Goal: Information Seeking & Learning: Learn about a topic

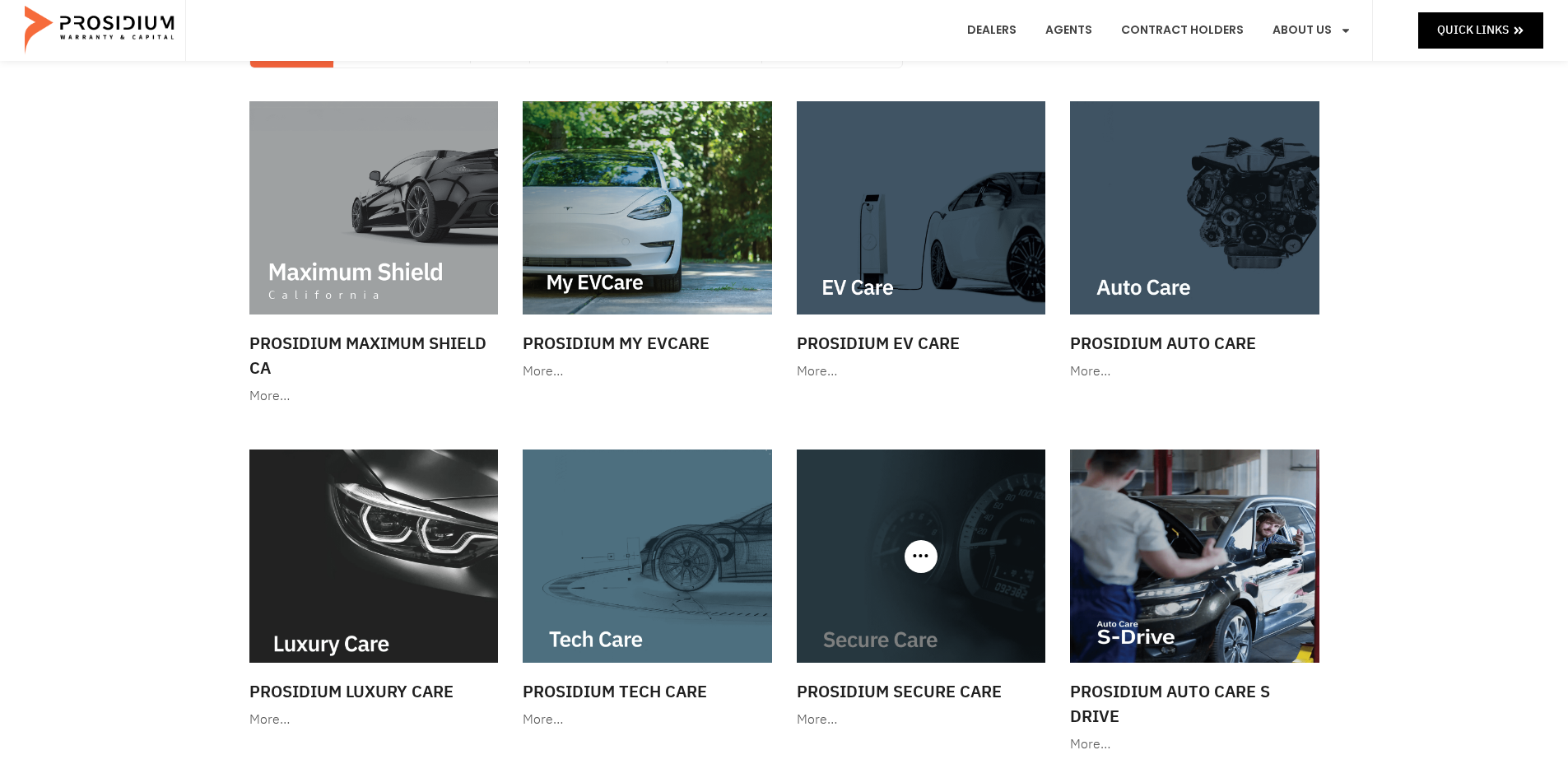
scroll to position [165, 0]
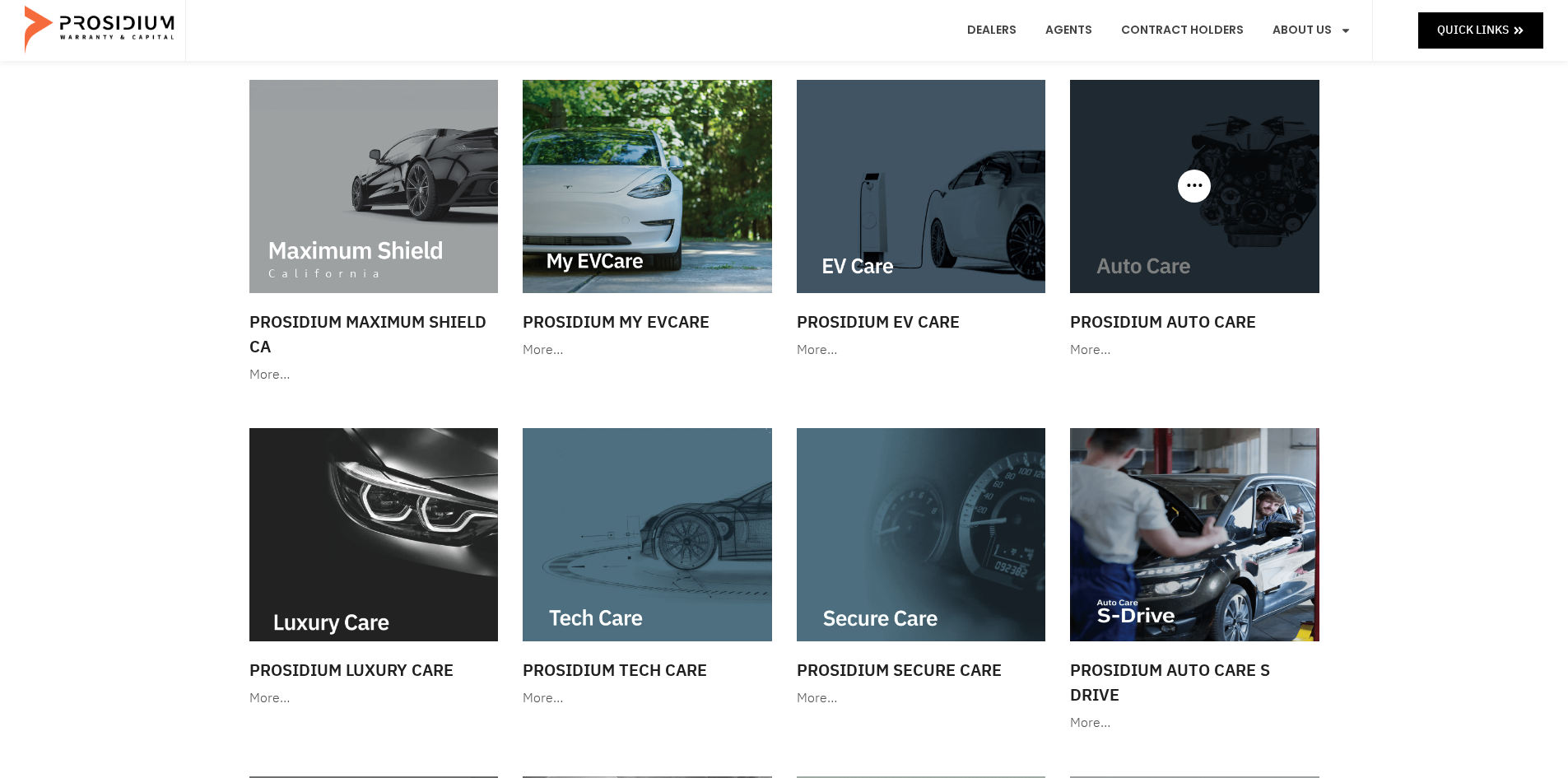
click at [1210, 248] on img at bounding box center [1194, 186] width 249 height 213
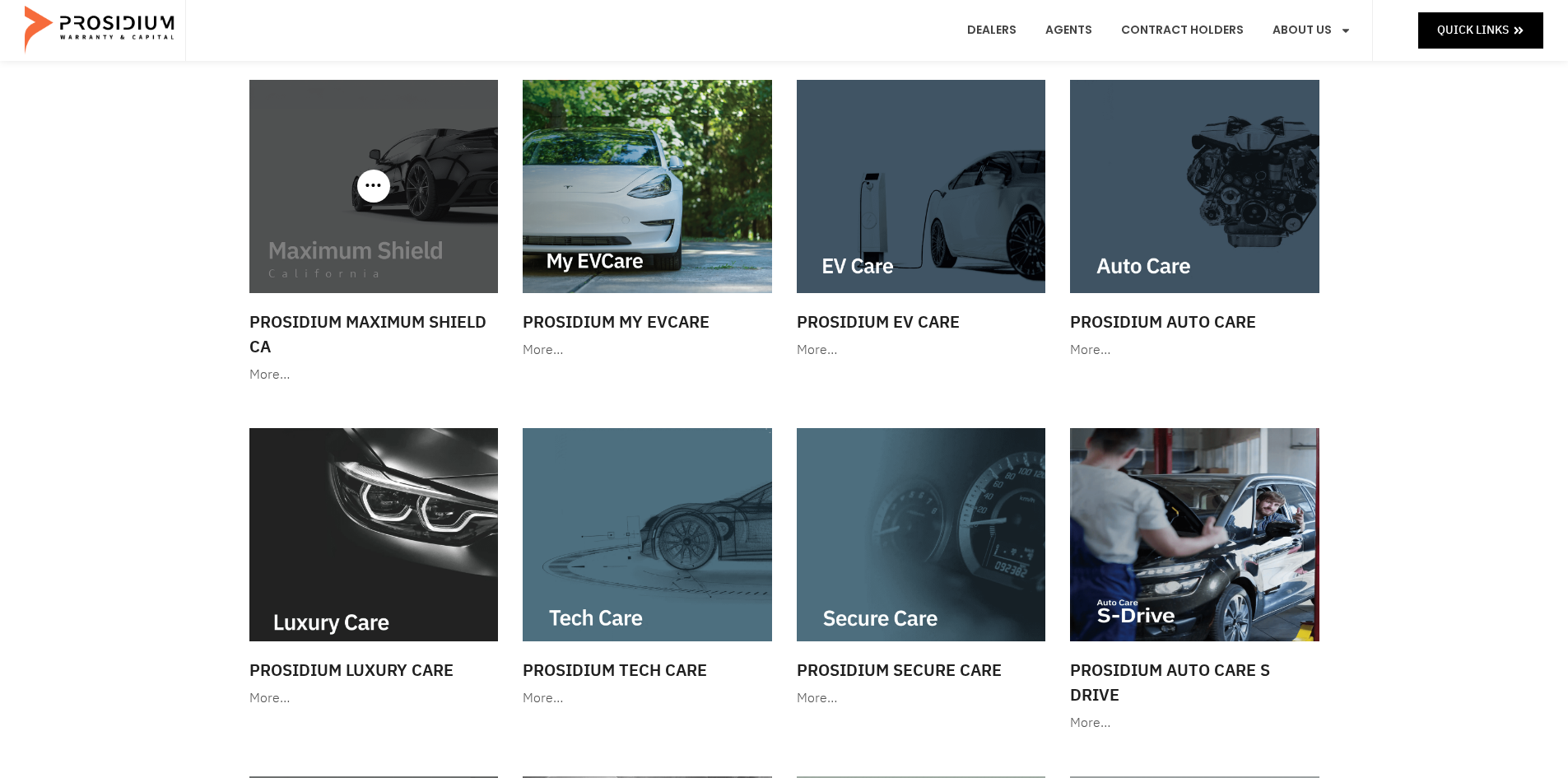
click at [362, 272] on img at bounding box center [374, 186] width 249 height 213
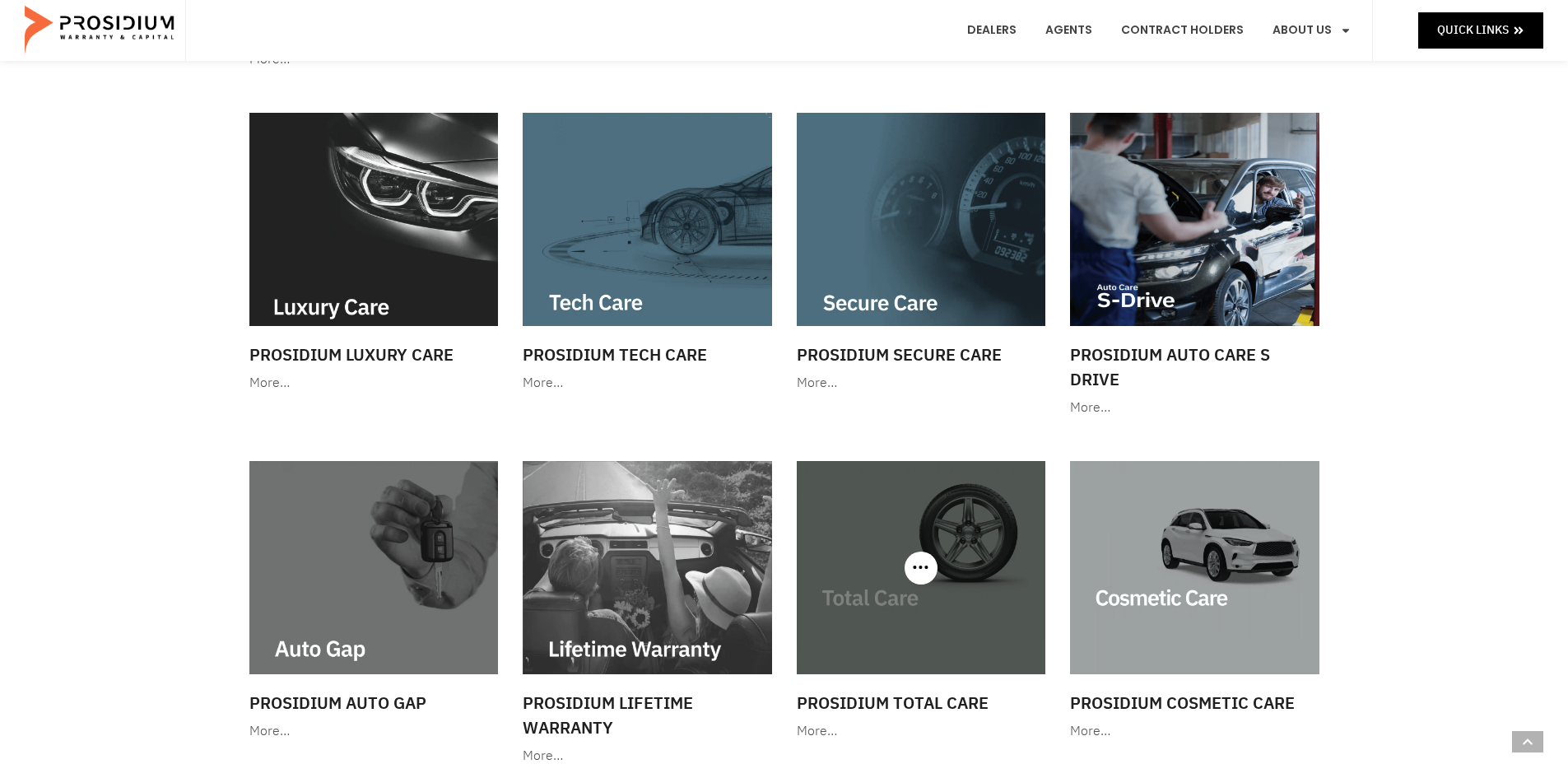
scroll to position [577, 0]
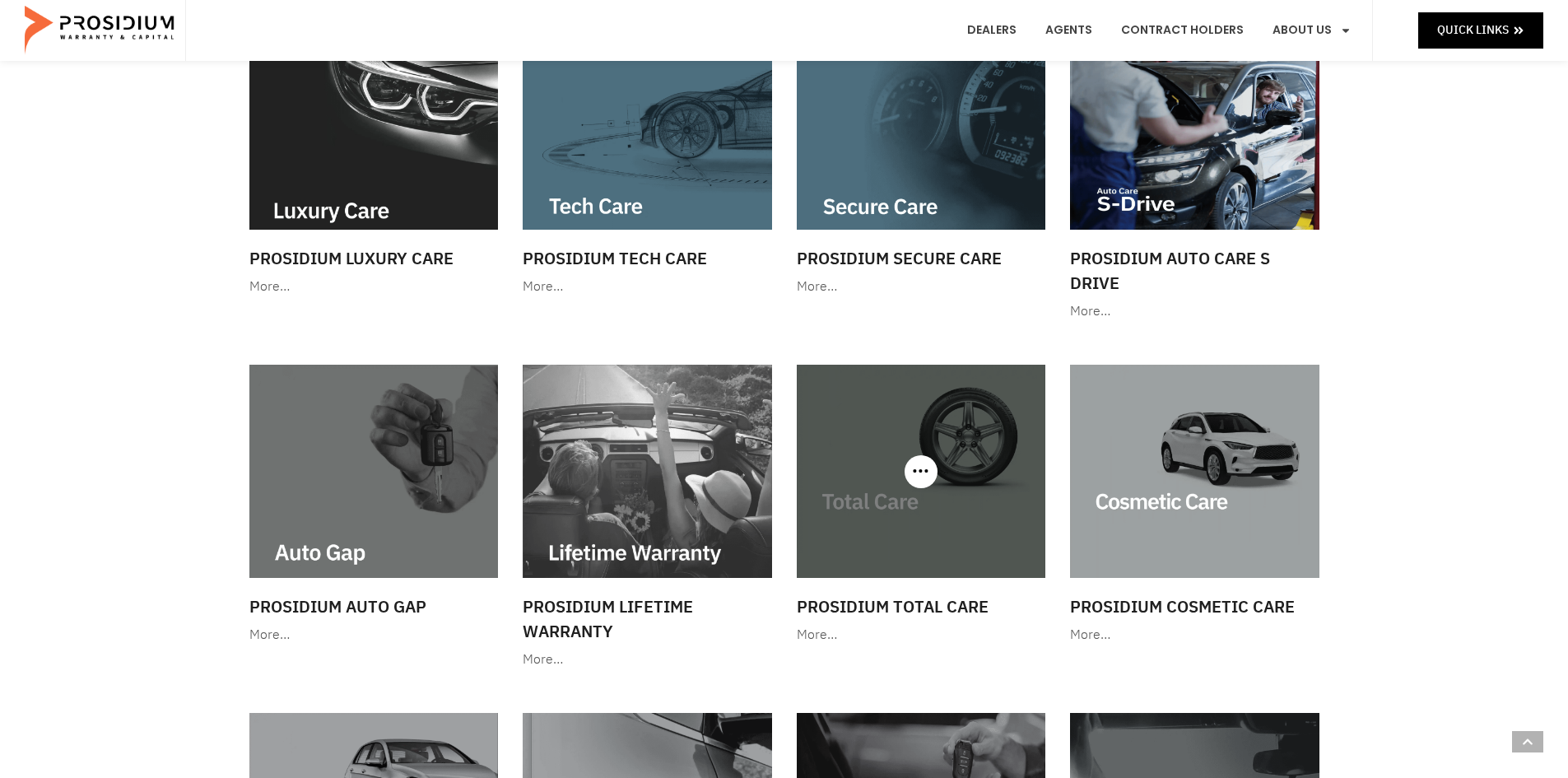
click at [935, 479] on div at bounding box center [920, 471] width 249 height 213
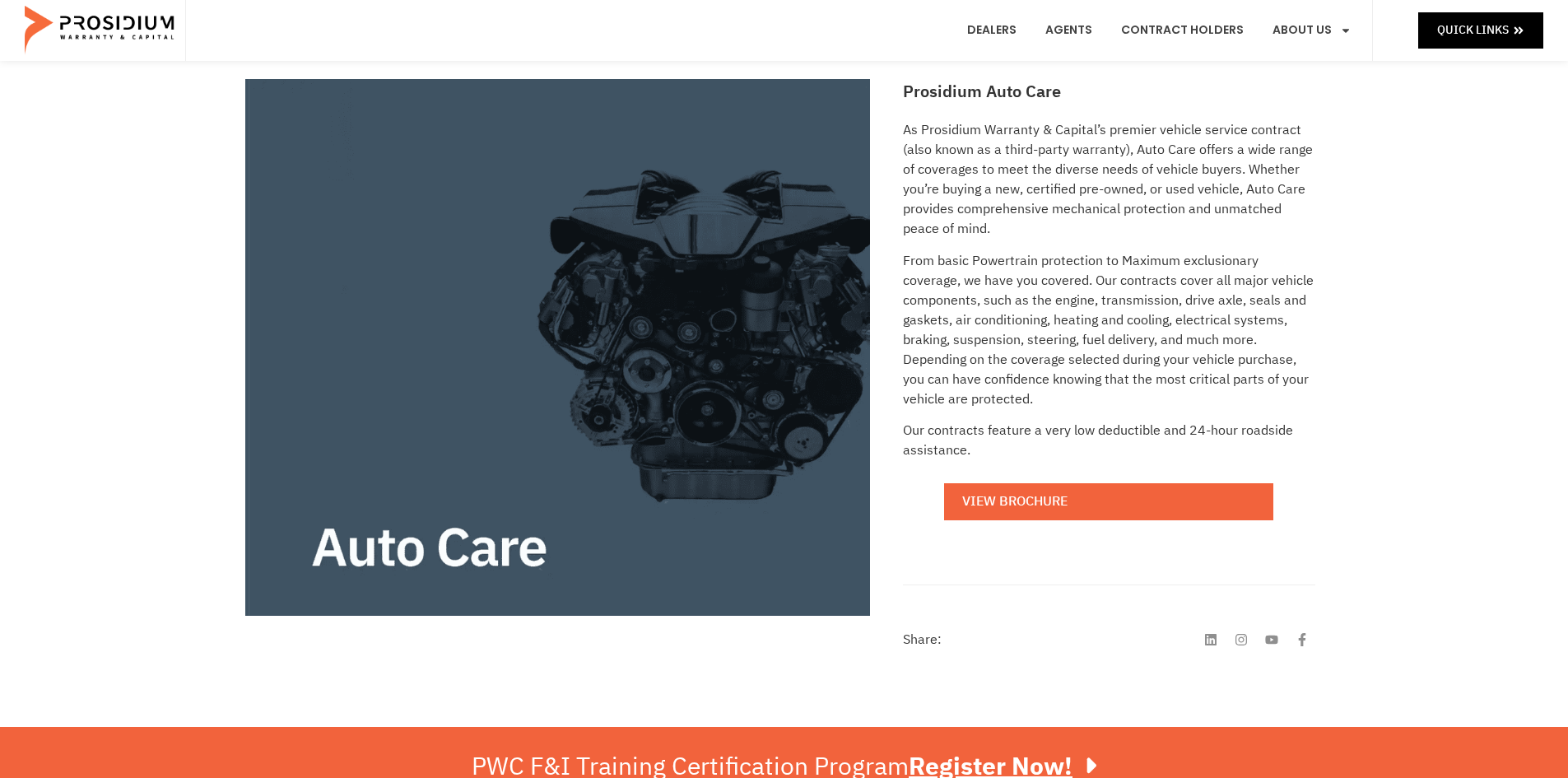
scroll to position [248, 0]
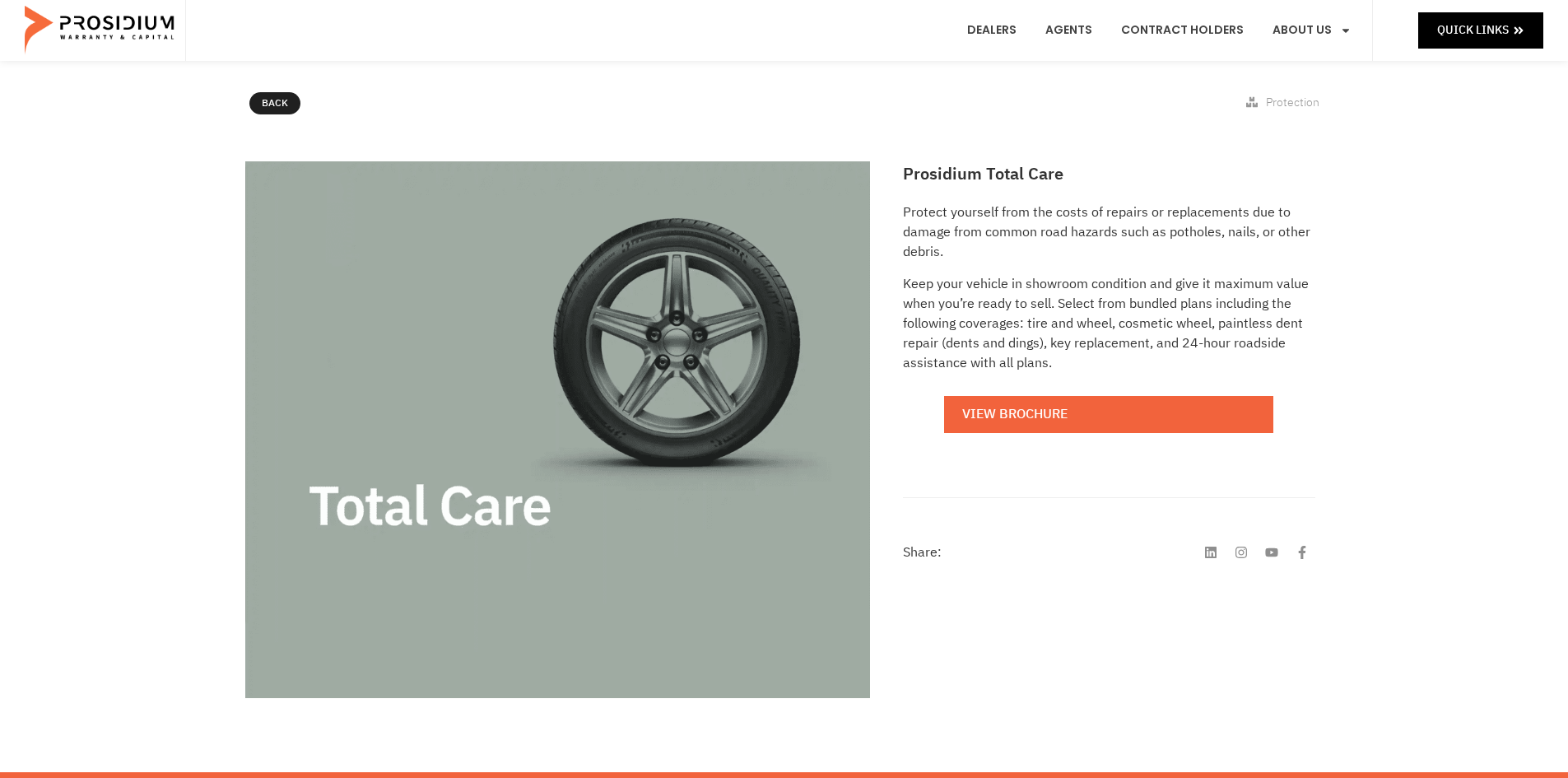
scroll to position [165, 0]
click at [1023, 422] on link "View Brochure" at bounding box center [1109, 414] width 329 height 37
